Goal: Task Accomplishment & Management: Manage account settings

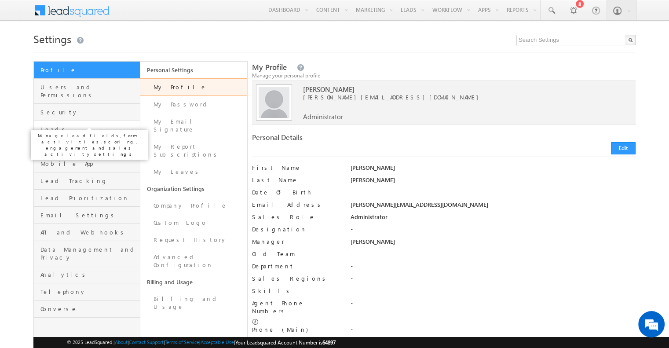
click at [74, 125] on span "Leads" at bounding box center [88, 129] width 97 height 8
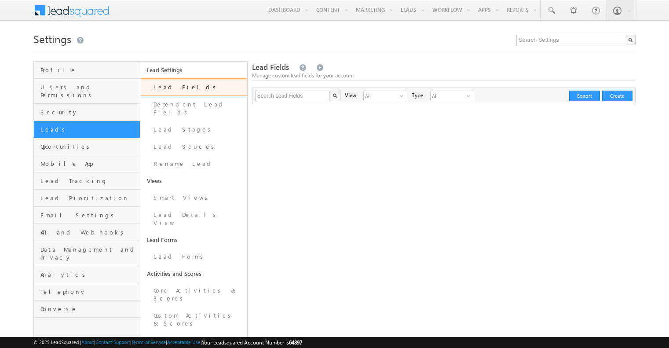
scroll to position [88, 0]
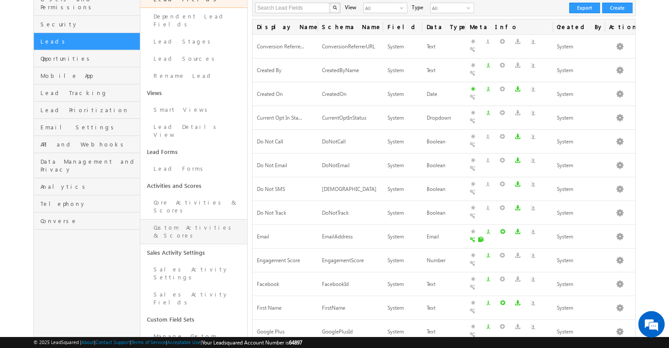
click at [194, 219] on link "Custom Activities & Scores" at bounding box center [193, 231] width 107 height 25
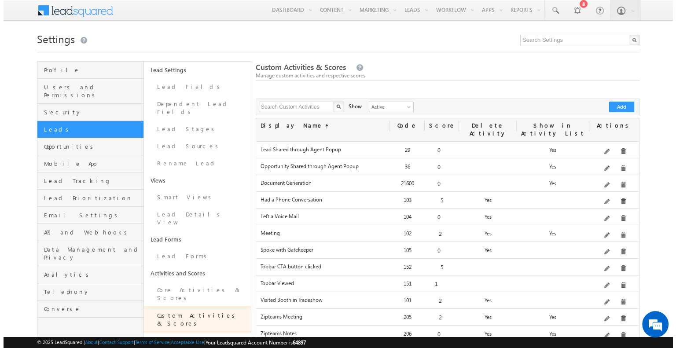
scroll to position [206, 0]
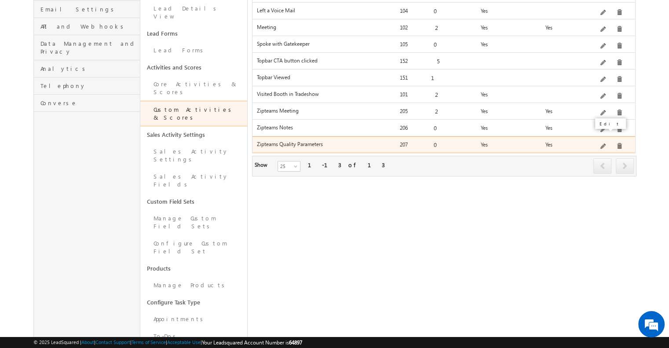
click at [604, 143] on span at bounding box center [604, 146] width 7 height 7
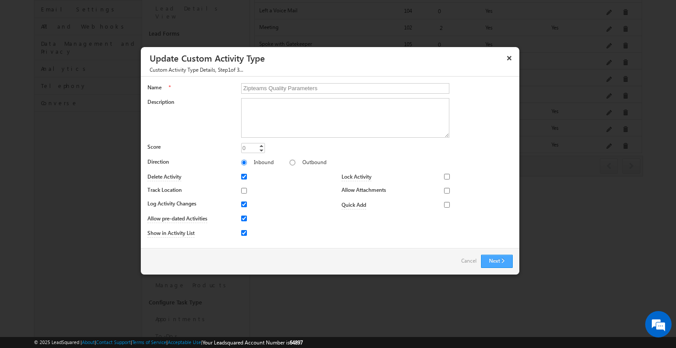
click at [500, 255] on button "Next" at bounding box center [497, 261] width 32 height 13
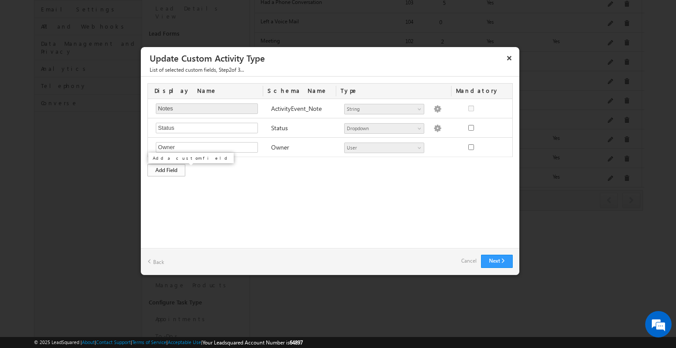
scroll to position [0, 0]
click at [173, 171] on div "Add Field" at bounding box center [166, 170] width 38 height 12
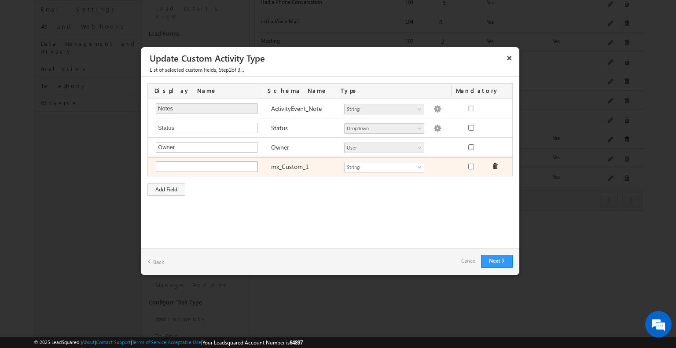
type input "C"
type input "Manager Comment"
click at [393, 171] on div "Number String DateTime Dropdown Product User custom_lead_fields Geolocation hkj…" at bounding box center [397, 168] width 115 height 12
click at [392, 169] on span "String" at bounding box center [381, 167] width 72 height 8
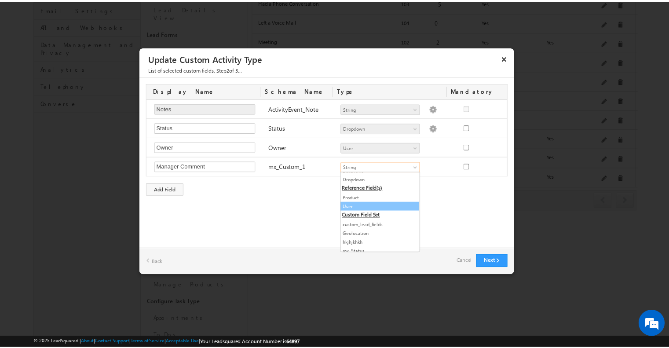
scroll to position [25, 0]
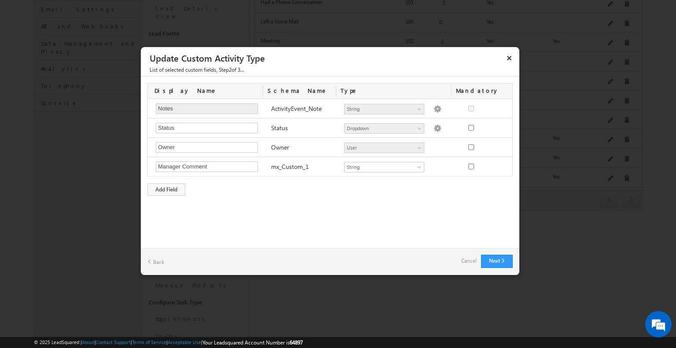
click at [451, 201] on div "Custom Activity Additional Fields Manage Forms Name * Zipteams Quality Paramete…" at bounding box center [330, 163] width 379 height 172
click at [495, 261] on button "Next" at bounding box center [497, 261] width 32 height 13
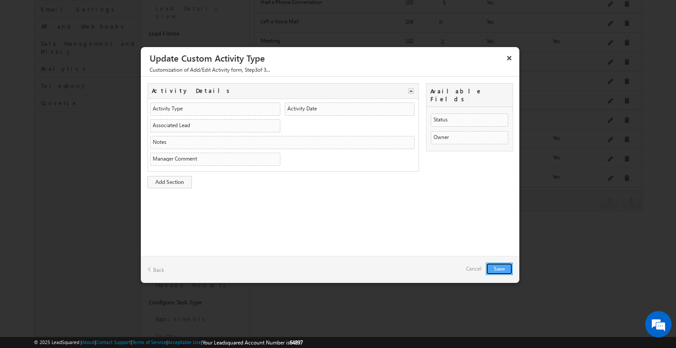
click at [496, 267] on button "Save" at bounding box center [499, 269] width 27 height 12
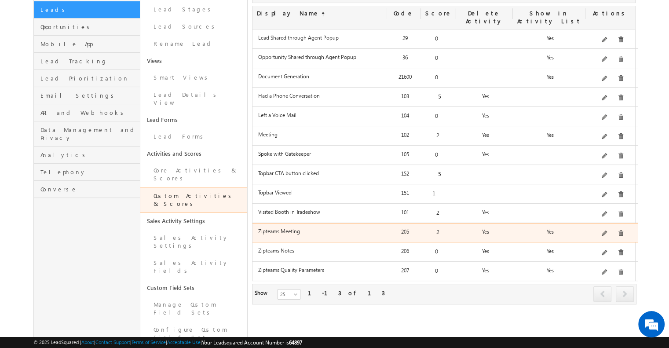
scroll to position [0, 0]
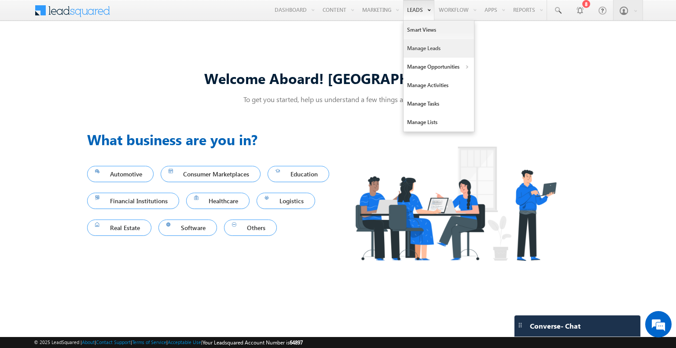
click at [437, 48] on link "Manage Leads" at bounding box center [439, 48] width 70 height 18
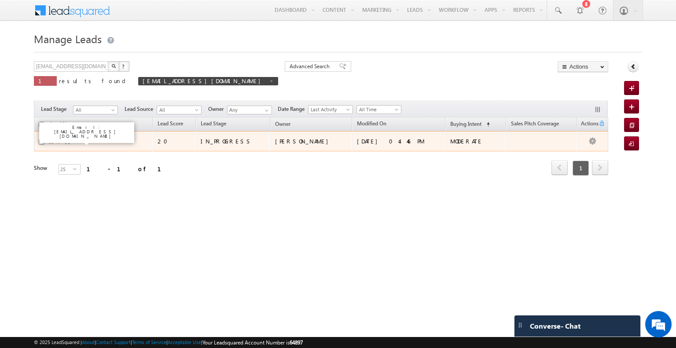
click at [76, 140] on link "Opportunity New" at bounding box center [81, 141] width 40 height 7
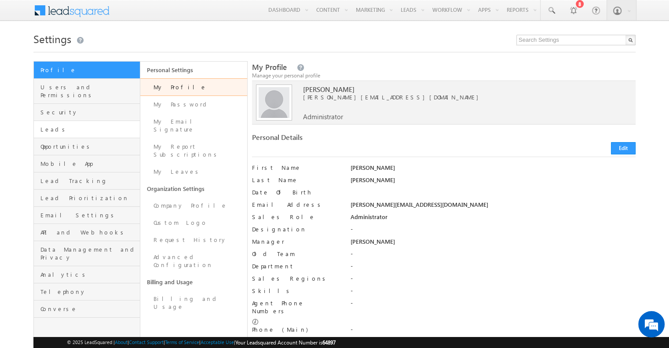
click at [56, 125] on span "Leads" at bounding box center [88, 129] width 97 height 8
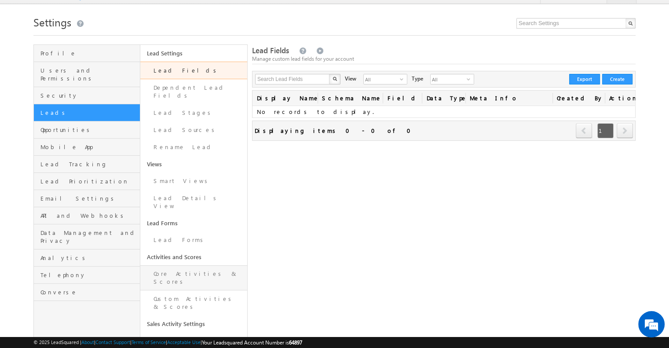
scroll to position [44, 0]
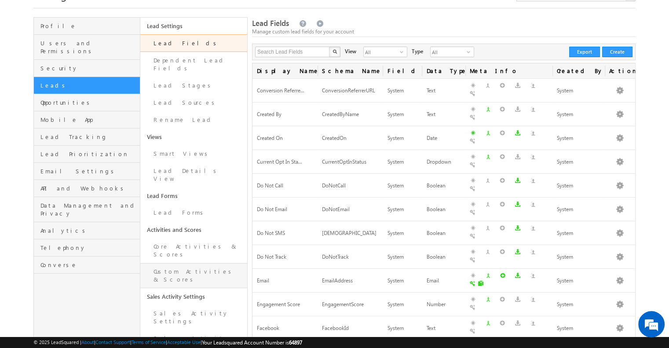
click at [206, 263] on link "Custom Activities & Scores" at bounding box center [193, 275] width 107 height 25
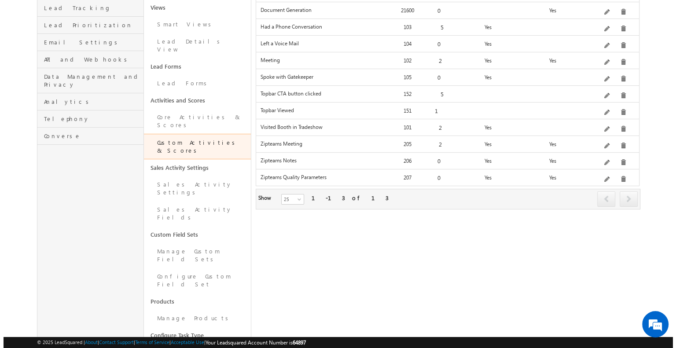
scroll to position [176, 0]
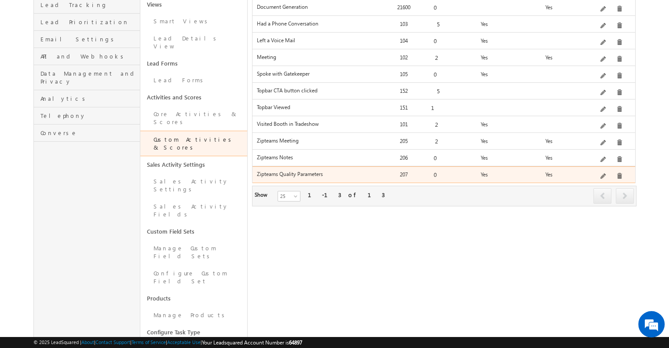
click at [605, 173] on span at bounding box center [604, 176] width 7 height 7
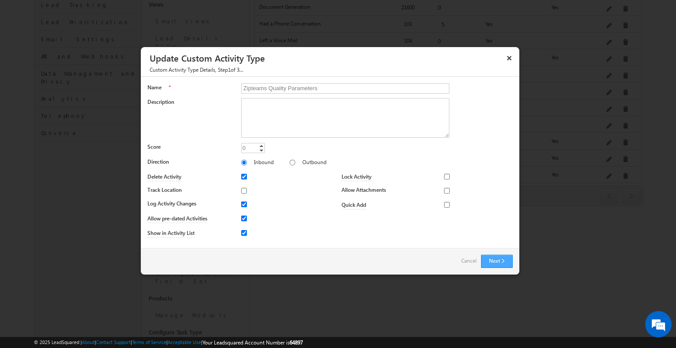
click at [497, 261] on button "Next" at bounding box center [497, 261] width 32 height 13
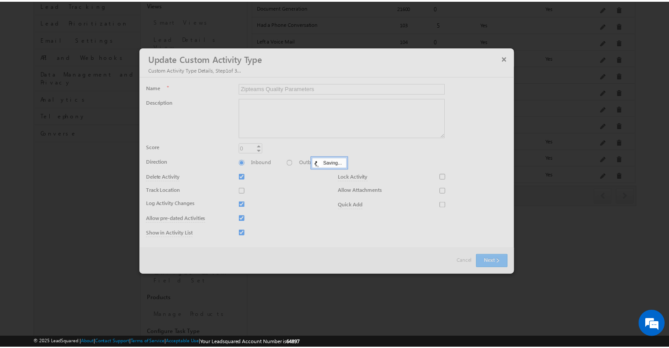
scroll to position [0, 0]
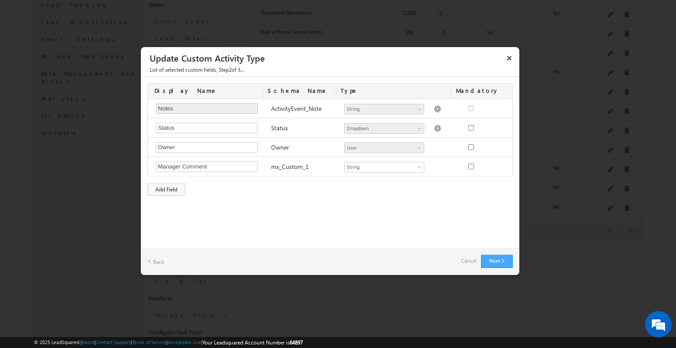
click at [495, 258] on button "Next" at bounding box center [497, 261] width 32 height 13
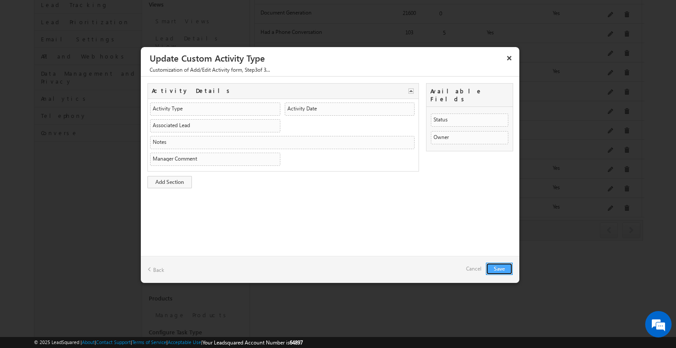
click at [500, 265] on button "Save" at bounding box center [499, 269] width 27 height 12
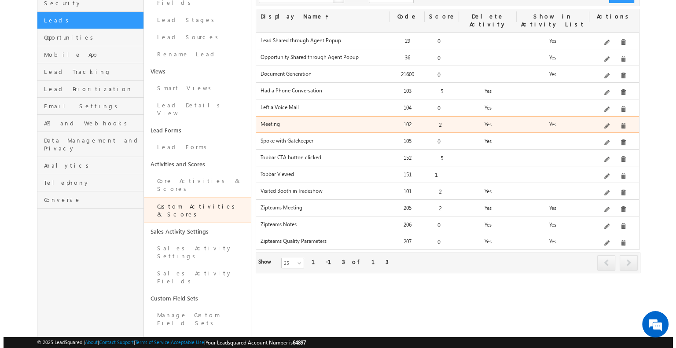
scroll to position [132, 0]
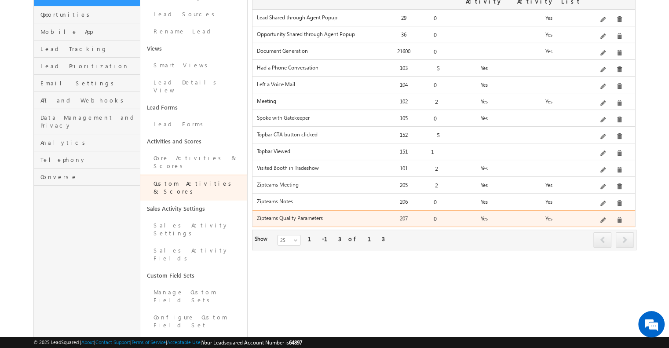
click at [606, 217] on span at bounding box center [604, 220] width 7 height 7
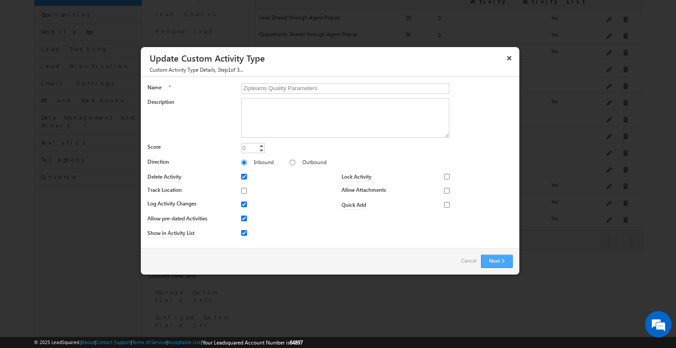
click at [500, 262] on button "Next" at bounding box center [497, 261] width 32 height 13
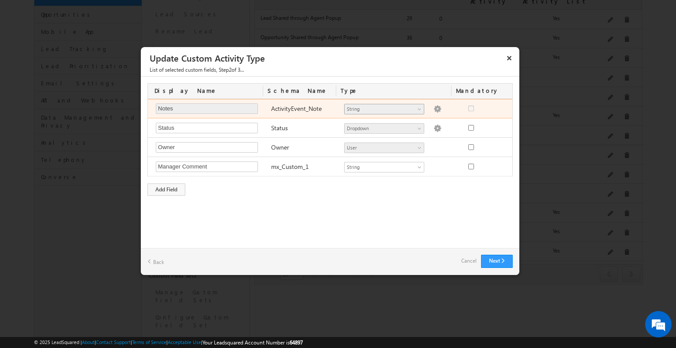
click at [413, 110] on span "String" at bounding box center [381, 109] width 72 height 8
click at [417, 109] on span at bounding box center [420, 110] width 7 height 7
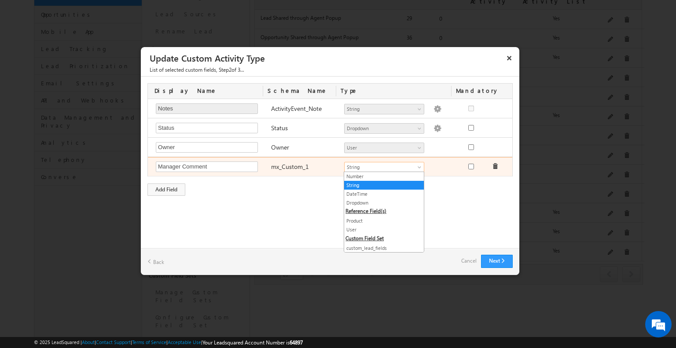
click at [373, 163] on span "String" at bounding box center [381, 167] width 72 height 8
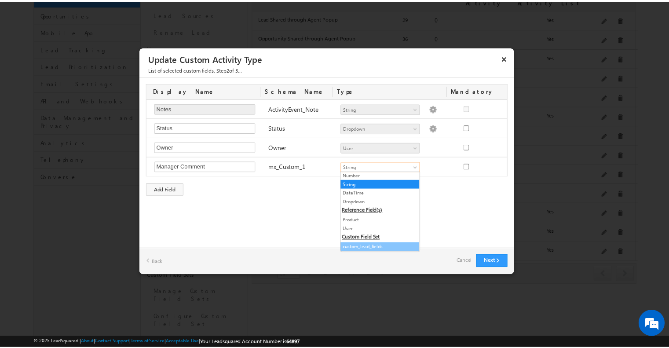
scroll to position [0, 0]
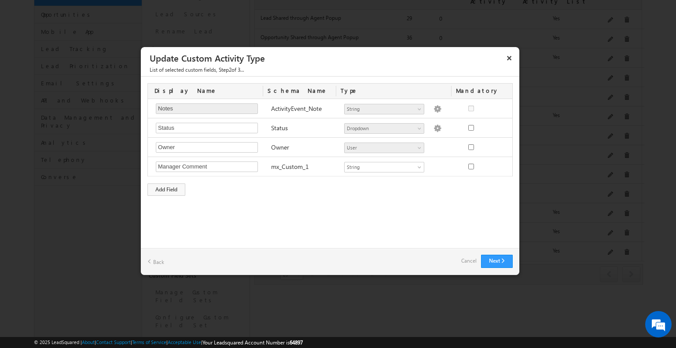
click at [278, 219] on div "Custom Activity Additional Fields Manage Forms Name * Zipteams Quality Paramete…" at bounding box center [330, 163] width 379 height 172
click at [508, 55] on button "×" at bounding box center [509, 57] width 14 height 15
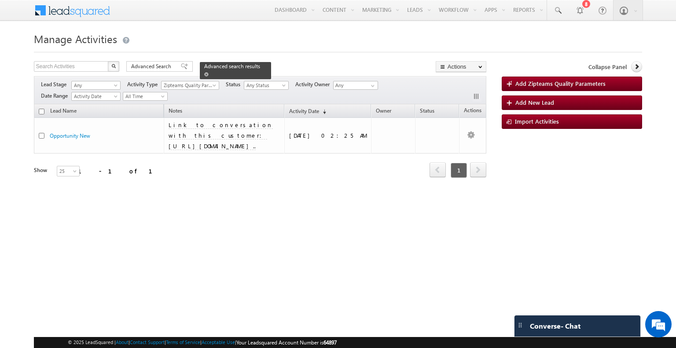
click at [209, 72] on span at bounding box center [206, 74] width 4 height 4
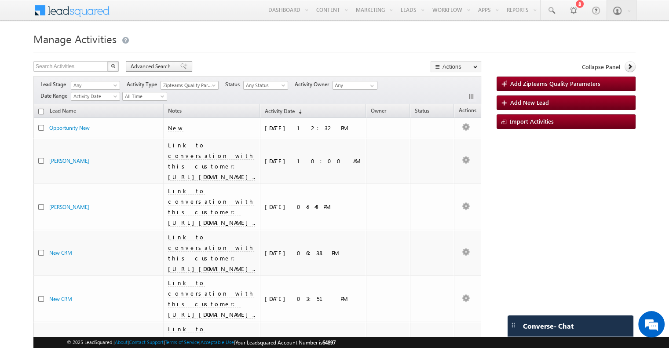
click at [180, 69] on span at bounding box center [183, 66] width 7 height 6
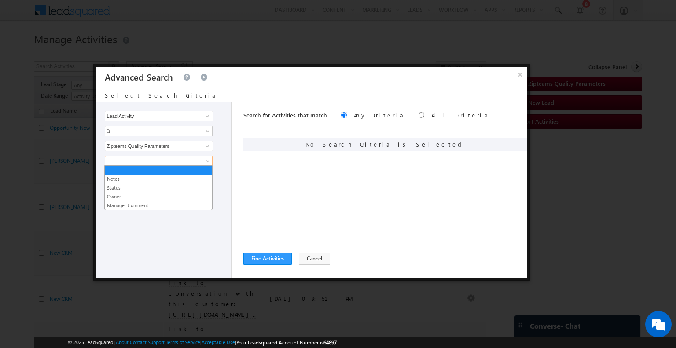
click at [134, 158] on span at bounding box center [153, 161] width 96 height 8
click at [136, 202] on link "Manager Comment" at bounding box center [158, 206] width 107 height 8
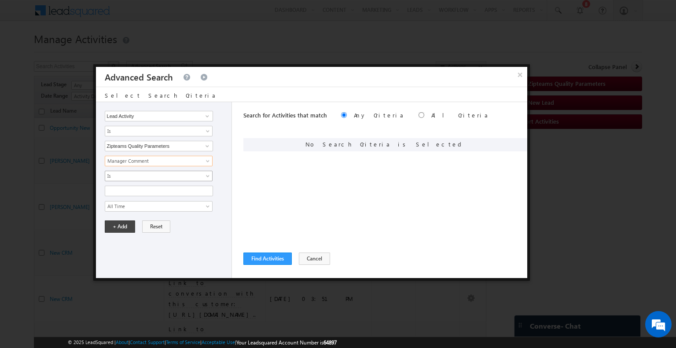
click at [127, 172] on span "Is" at bounding box center [153, 176] width 96 height 8
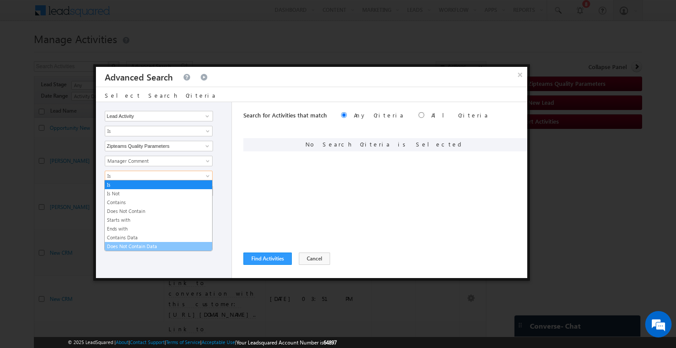
click at [132, 247] on link "Does Not Contain Data" at bounding box center [158, 247] width 107 height 8
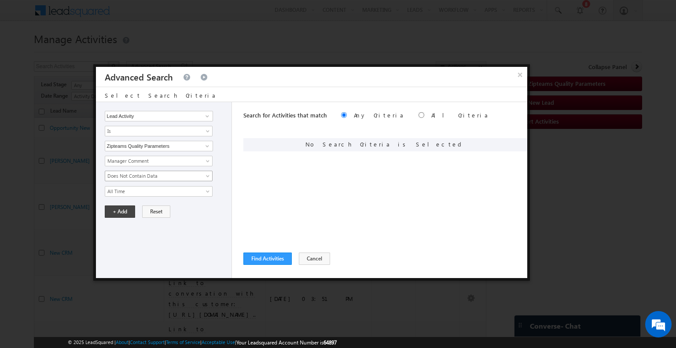
click at [131, 175] on span "Does Not Contain Data" at bounding box center [153, 176] width 96 height 8
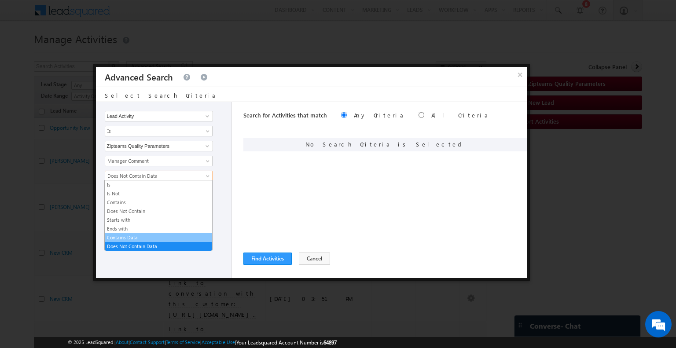
click at [140, 235] on link "Contains Data" at bounding box center [158, 238] width 107 height 8
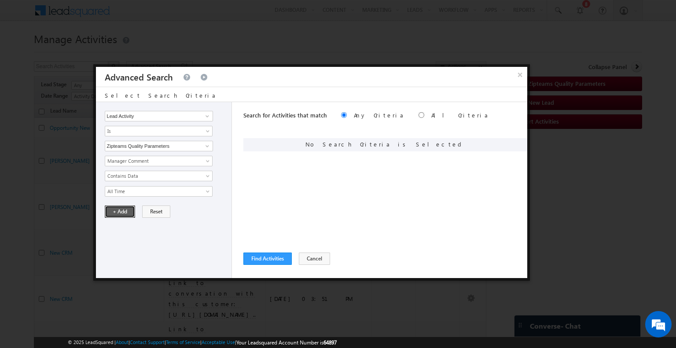
click at [123, 212] on button "+ Add" at bounding box center [120, 212] width 30 height 12
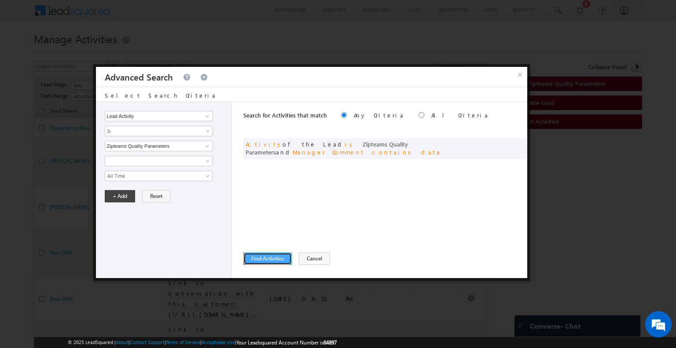
click at [254, 256] on button "Find Activities" at bounding box center [267, 259] width 48 height 12
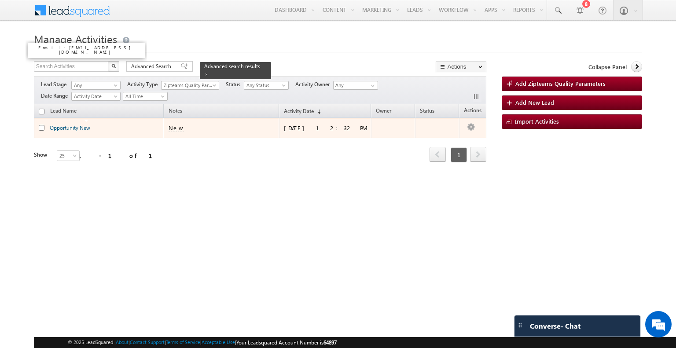
click at [66, 125] on link "Opportunity New" at bounding box center [70, 128] width 40 height 7
